Goal: Entertainment & Leisure: Consume media (video, audio)

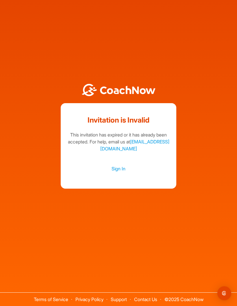
click at [121, 172] on div "Sign In" at bounding box center [119, 168] width 104 height 21
click at [119, 172] on link "Sign In" at bounding box center [119, 169] width 104 height 8
click at [43, 52] on div "Invitation is Invalid This invitation has expired or it has already been accept…" at bounding box center [118, 137] width 237 height 274
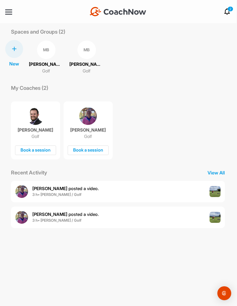
click at [70, 190] on span "[PERSON_NAME] posted a video ." at bounding box center [65, 187] width 67 height 5
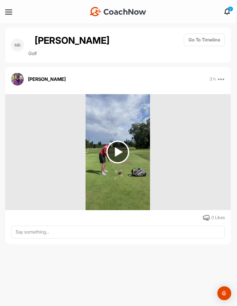
click at [119, 150] on img at bounding box center [117, 151] width 23 height 23
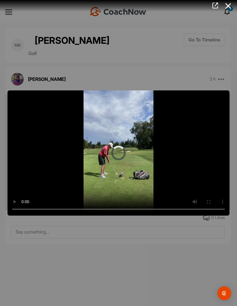
click at [120, 153] on video "Video Player" at bounding box center [119, 152] width 222 height 125
click at [119, 149] on video "Video Player" at bounding box center [119, 152] width 222 height 125
click at [181, 129] on video "Video Player" at bounding box center [119, 152] width 222 height 125
click at [128, 146] on video "Video Player" at bounding box center [119, 152] width 222 height 125
click at [120, 152] on video "Video Player" at bounding box center [119, 152] width 222 height 125
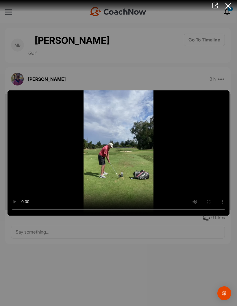
click at [173, 135] on video "Video Player" at bounding box center [119, 152] width 222 height 125
click at [185, 69] on div at bounding box center [118, 153] width 237 height 306
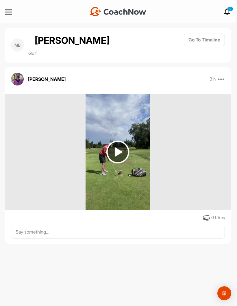
click at [184, 90] on div "0 Likes" at bounding box center [118, 155] width 226 height 131
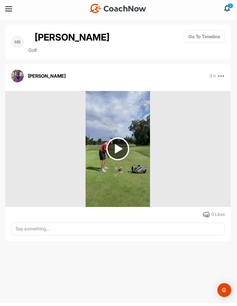
scroll to position [0, 0]
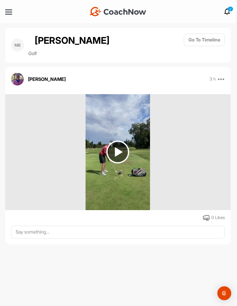
click at [19, 45] on div "MB" at bounding box center [17, 44] width 13 height 13
click at [14, 43] on div "MB" at bounding box center [17, 44] width 13 height 13
click at [31, 53] on p "Golf" at bounding box center [69, 53] width 82 height 7
click at [35, 50] on p "Golf" at bounding box center [69, 53] width 82 height 7
click at [20, 76] on img at bounding box center [17, 79] width 13 height 13
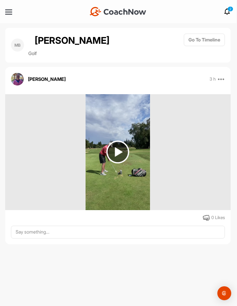
click at [29, 81] on p "[PERSON_NAME]" at bounding box center [47, 79] width 38 height 7
click at [26, 77] on div "[PERSON_NAME]" at bounding box center [38, 79] width 55 height 13
click at [222, 78] on icon at bounding box center [221, 79] width 7 height 7
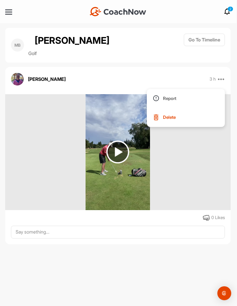
click at [194, 87] on div "[PERSON_NAME] 3 h Report Delete 0 Likes MB" at bounding box center [118, 155] width 226 height 177
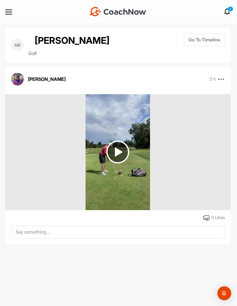
click at [8, 11] on div at bounding box center [8, 12] width 7 height 4
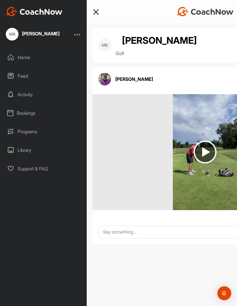
click at [22, 60] on div "Home" at bounding box center [43, 57] width 81 height 14
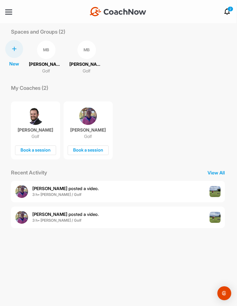
click at [184, 214] on div "[PERSON_NAME] posted a video . 3 h • [PERSON_NAME] / Golf" at bounding box center [118, 216] width 214 height 21
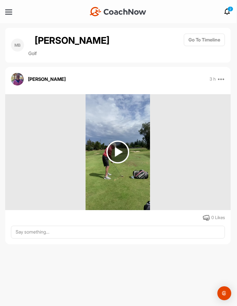
click at [119, 153] on img at bounding box center [117, 151] width 23 height 23
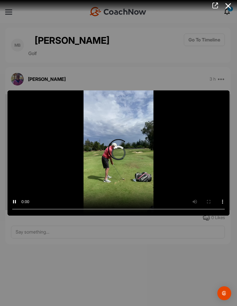
click at [121, 151] on video "Video Player" at bounding box center [119, 152] width 222 height 125
click at [179, 135] on video "Video Player" at bounding box center [119, 152] width 222 height 125
click at [137, 150] on video "Video Player" at bounding box center [119, 152] width 222 height 125
click at [117, 152] on video "Video Player" at bounding box center [119, 152] width 222 height 125
click at [179, 139] on video "Video Player" at bounding box center [119, 152] width 222 height 125
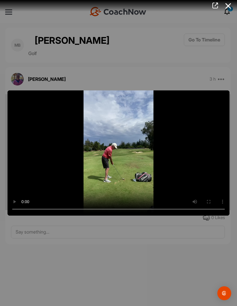
click at [197, 130] on video "Video Player" at bounding box center [119, 152] width 222 height 125
click at [119, 149] on video "Video Player" at bounding box center [119, 152] width 222 height 125
click at [155, 135] on video "Video Player" at bounding box center [119, 152] width 222 height 125
click at [119, 152] on video "Video Player" at bounding box center [119, 152] width 222 height 125
click at [183, 138] on video "Video Player" at bounding box center [119, 152] width 222 height 125
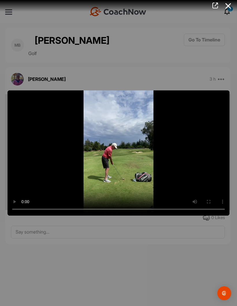
click at [8, 12] on div at bounding box center [118, 153] width 237 height 306
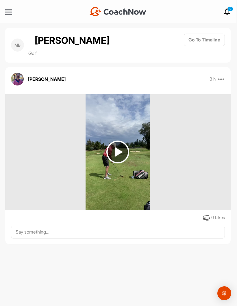
click at [122, 150] on img at bounding box center [117, 151] width 23 height 23
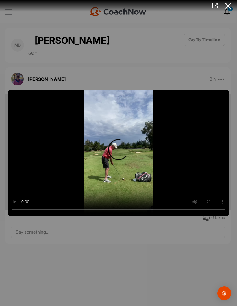
click at [122, 149] on video "Video Player" at bounding box center [119, 152] width 222 height 125
click at [20, 80] on div at bounding box center [118, 153] width 237 height 306
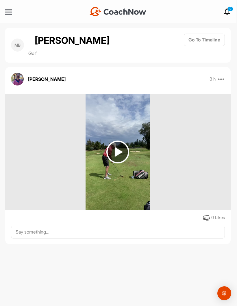
click at [23, 78] on img at bounding box center [17, 79] width 13 height 13
click at [3, 10] on nav "+ Create New Space New Group New Tag New List New Template 2 Notifications Invi…" at bounding box center [117, 11] width 237 height 23
click at [218, 38] on button "Go To Timeline" at bounding box center [204, 40] width 41 height 12
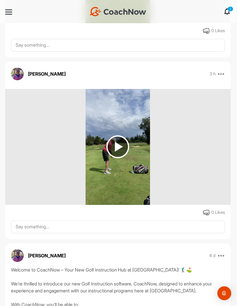
scroll to position [238, 0]
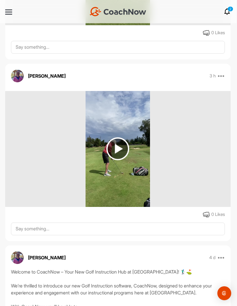
click at [118, 148] on img at bounding box center [117, 148] width 23 height 23
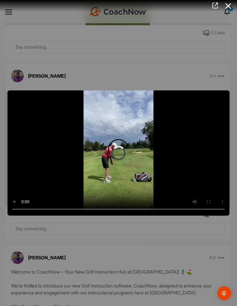
click at [121, 151] on video "Video Player" at bounding box center [119, 152] width 222 height 125
click at [179, 135] on video "Video Player" at bounding box center [119, 152] width 222 height 125
click at [6, 12] on div at bounding box center [118, 153] width 237 height 306
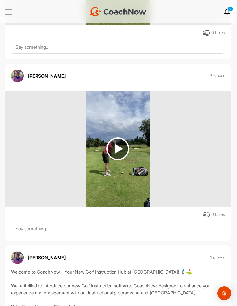
click at [29, 74] on p "[PERSON_NAME]" at bounding box center [47, 75] width 38 height 7
click at [33, 74] on p "[PERSON_NAME]" at bounding box center [47, 75] width 38 height 7
click at [193, 115] on div at bounding box center [118, 149] width 226 height 116
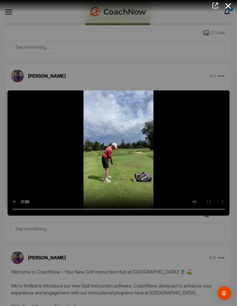
click at [11, 12] on div at bounding box center [118, 153] width 237 height 306
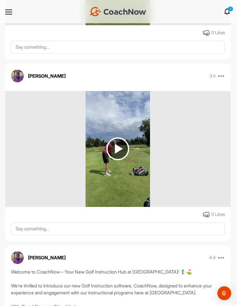
click at [8, 11] on div at bounding box center [8, 12] width 7 height 4
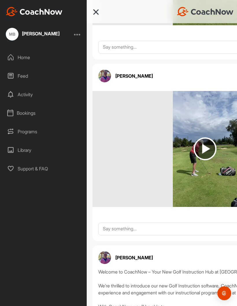
click at [14, 56] on div "Home" at bounding box center [43, 57] width 81 height 14
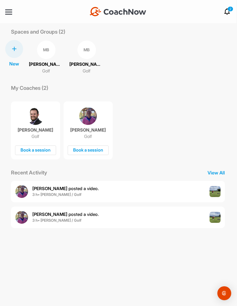
click at [78, 127] on div "[PERSON_NAME] Golf Book a session" at bounding box center [88, 130] width 49 height 58
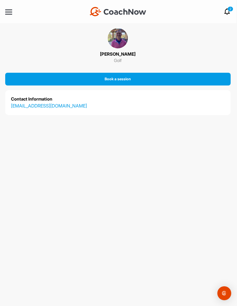
click at [6, 11] on div at bounding box center [8, 12] width 7 height 4
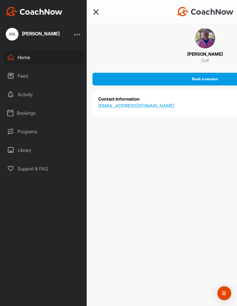
click at [18, 58] on div "Home" at bounding box center [43, 57] width 81 height 14
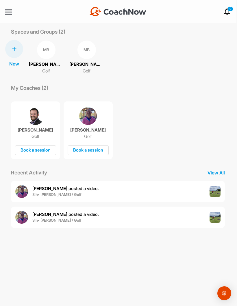
click at [42, 64] on p "[PERSON_NAME]" at bounding box center [46, 64] width 35 height 7
click at [78, 122] on div "[PERSON_NAME] Golf Book a session" at bounding box center [88, 130] width 49 height 58
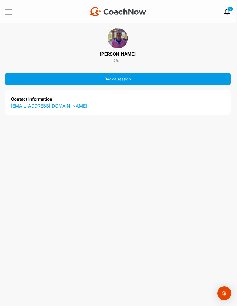
click at [4, 8] on nav "+ Create New Space New Group New Tag New List New Template 2 Notifications Invi…" at bounding box center [117, 11] width 237 height 23
click at [10, 10] on div at bounding box center [8, 12] width 7 height 4
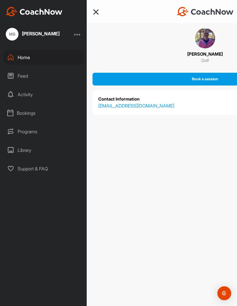
click at [21, 99] on div "Activity" at bounding box center [43, 94] width 81 height 14
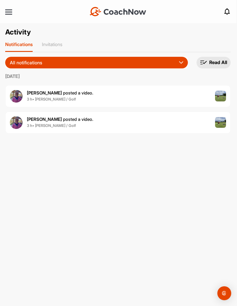
click at [22, 99] on img at bounding box center [16, 96] width 13 height 13
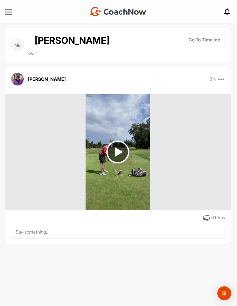
click at [111, 151] on img at bounding box center [117, 151] width 23 height 23
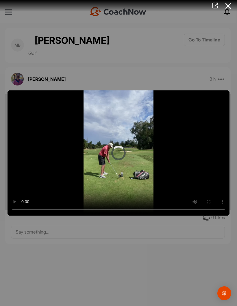
click at [113, 151] on video "Video Player" at bounding box center [119, 152] width 222 height 125
click at [47, 142] on video "Video Player" at bounding box center [119, 152] width 222 height 125
click at [45, 139] on video "Video Player" at bounding box center [119, 152] width 222 height 125
click at [108, 146] on video "Video Player" at bounding box center [119, 152] width 222 height 125
click at [114, 150] on video "Video Player" at bounding box center [119, 152] width 222 height 125
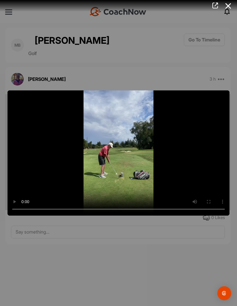
click at [46, 146] on video "Video Player" at bounding box center [119, 152] width 222 height 125
click at [115, 152] on video "Video Player" at bounding box center [119, 152] width 222 height 125
click at [50, 145] on video "Video Player" at bounding box center [119, 152] width 222 height 125
click at [114, 152] on video "Video Player" at bounding box center [119, 152] width 222 height 125
click at [46, 145] on video "Video Player" at bounding box center [119, 152] width 222 height 125
